Goal: Transaction & Acquisition: Purchase product/service

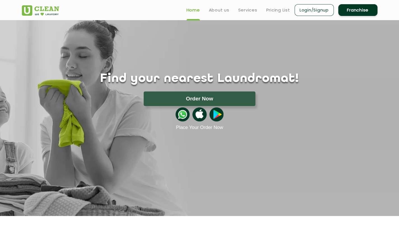
click at [247, 94] on button "Order Now" at bounding box center [200, 99] width 112 height 15
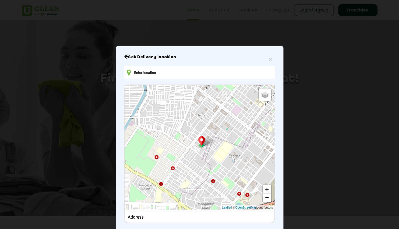
type input "WM78+J2M, [STREET_ADDRESS]"
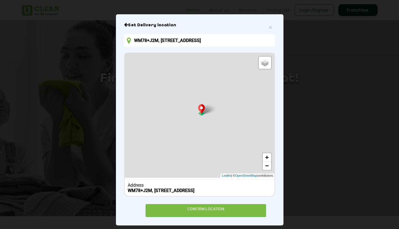
scroll to position [43, 0]
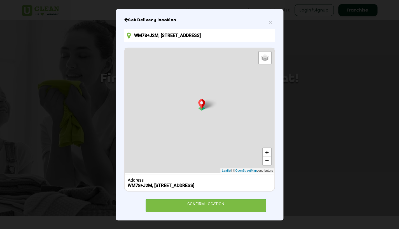
click at [241, 208] on div "CONFIRM LOCATION" at bounding box center [206, 205] width 121 height 13
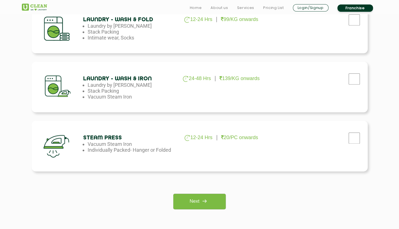
scroll to position [364, 0]
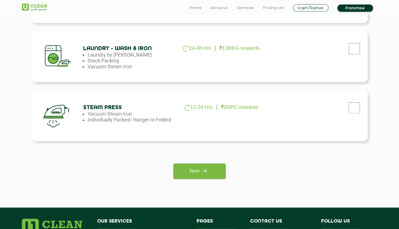
click at [210, 172] on img at bounding box center [204, 171] width 10 height 10
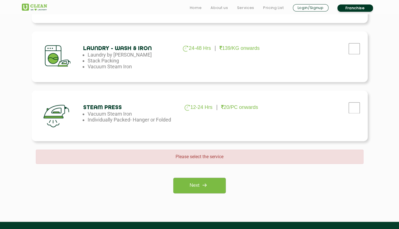
click at [217, 182] on link "Next" at bounding box center [199, 185] width 52 height 15
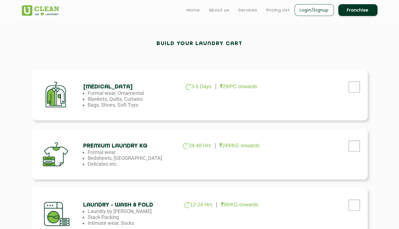
scroll to position [140, 0]
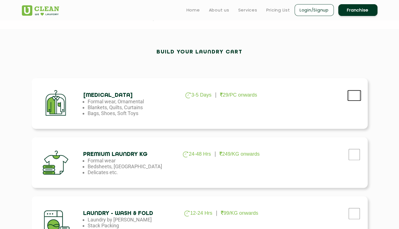
click at [359, 94] on input "checkbox" at bounding box center [354, 95] width 14 height 11
checkbox input "true"
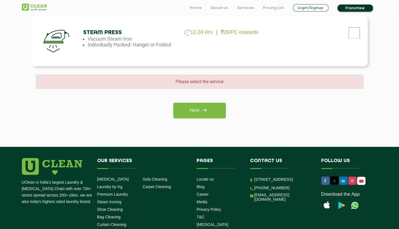
scroll to position [448, 0]
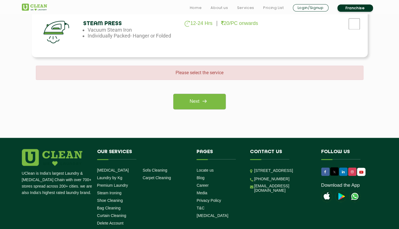
click at [185, 104] on link "Next" at bounding box center [199, 101] width 52 height 15
